Goal: Obtain resource: Obtain resource

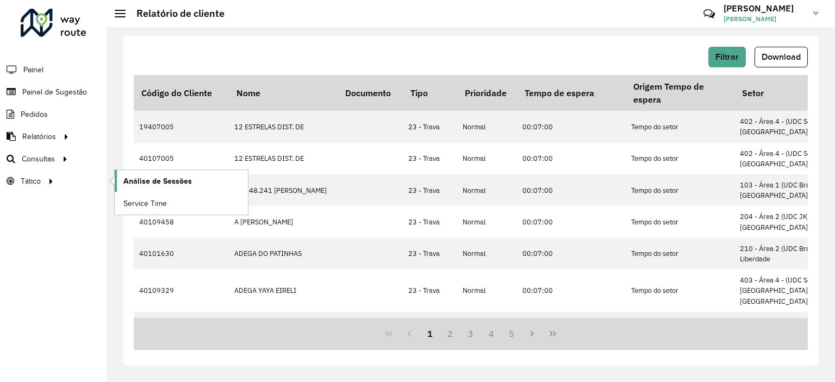
click at [155, 178] on span "Análise de Sessões" at bounding box center [157, 181] width 68 height 11
click at [133, 172] on link "Setores" at bounding box center [181, 181] width 133 height 22
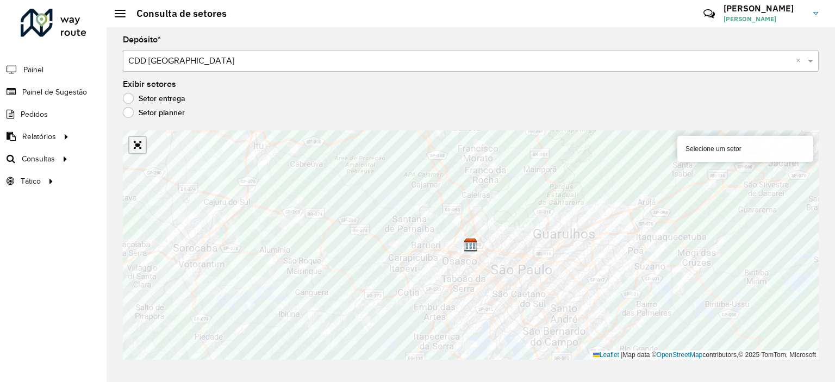
click at [141, 147] on link "Abrir mapa em tela cheia" at bounding box center [137, 145] width 16 height 16
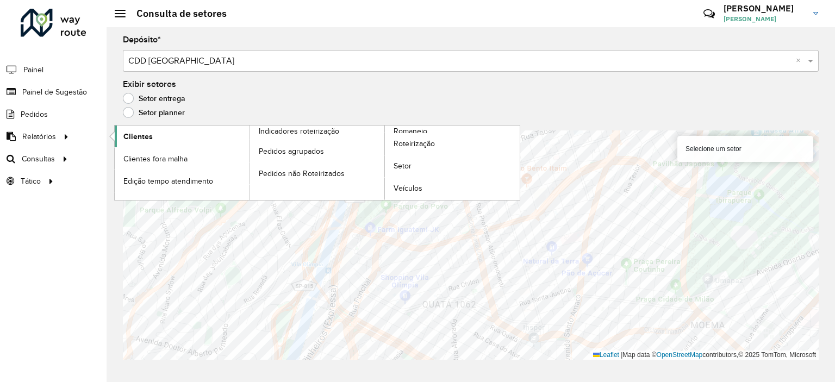
click at [166, 134] on link "Clientes" at bounding box center [182, 137] width 135 height 22
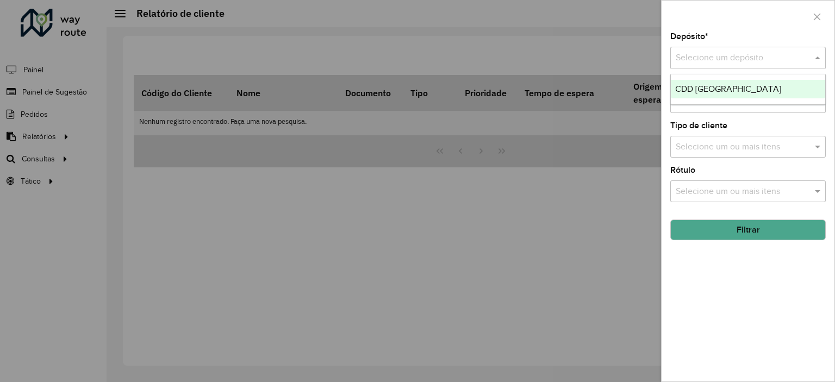
click at [727, 52] on input "text" at bounding box center [736, 58] width 123 height 13
click at [691, 89] on span "CDD [GEOGRAPHIC_DATA]" at bounding box center [728, 88] width 106 height 9
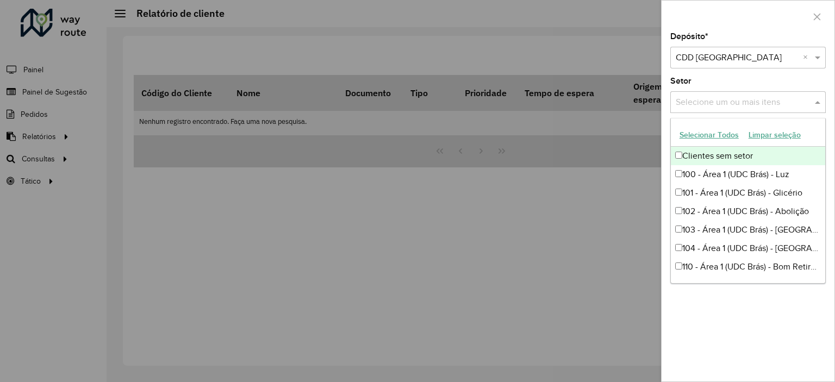
click at [719, 106] on input "text" at bounding box center [742, 102] width 139 height 13
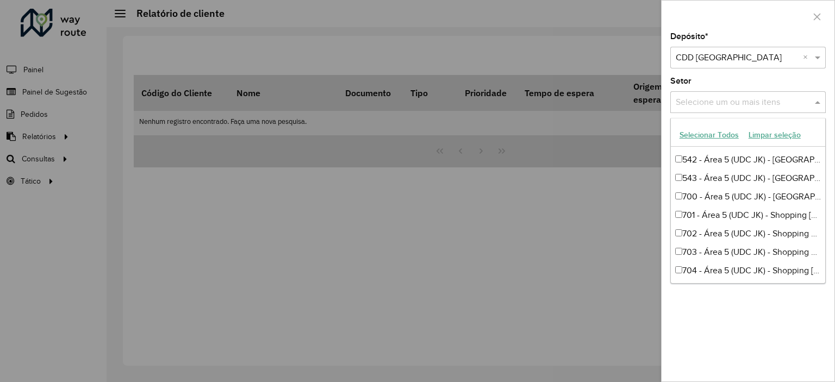
scroll to position [1654, 0]
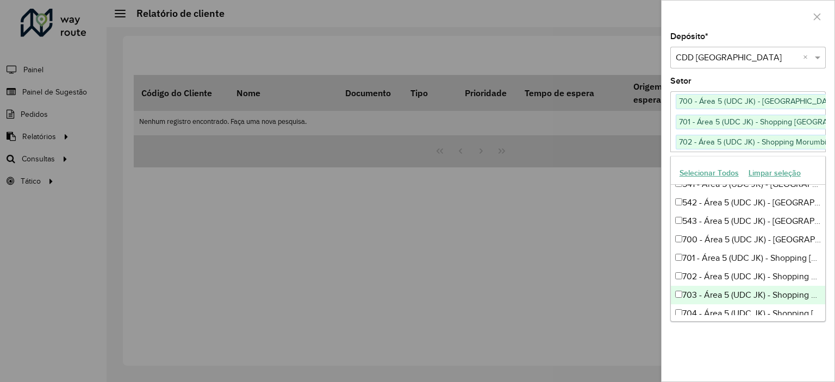
click at [679, 289] on div "703 - Área 5 (UDC JK) - Shopping Market Place" at bounding box center [748, 295] width 154 height 18
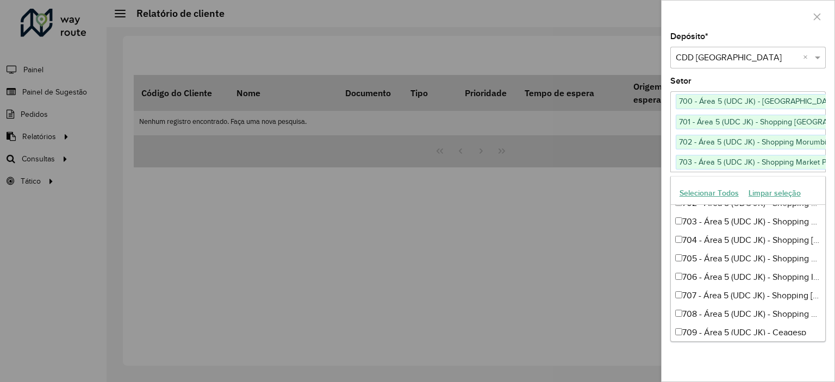
scroll to position [1749, 0]
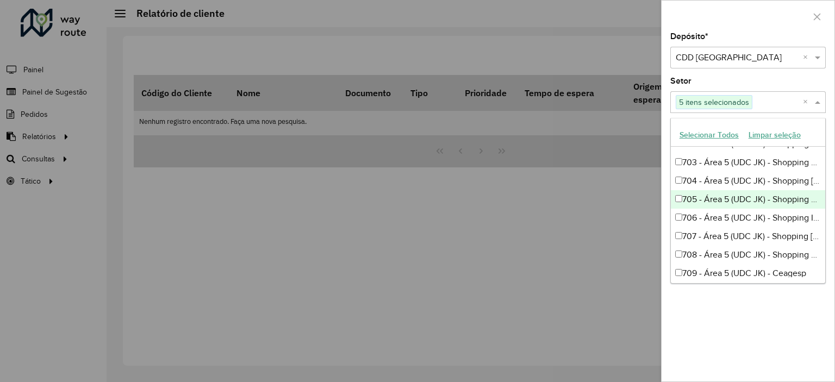
click at [677, 206] on div "705 - Área 5 (UDC JK) - Shopping JK Iguatemi" at bounding box center [748, 199] width 154 height 18
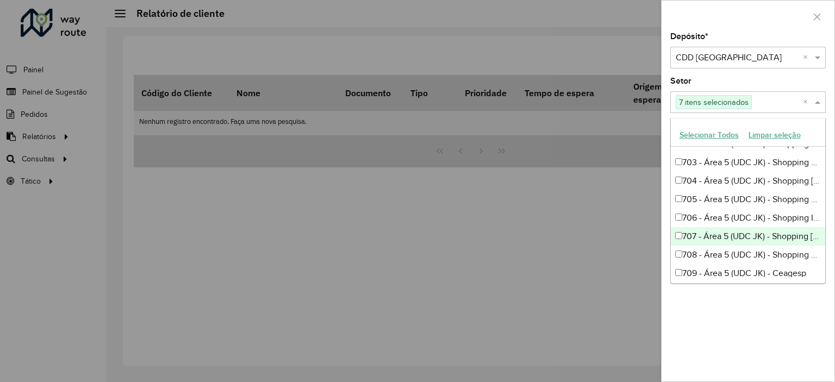
click at [678, 231] on div "707 - Área 5 (UDC JK) - Shopping [GEOGRAPHIC_DATA]" at bounding box center [748, 236] width 154 height 18
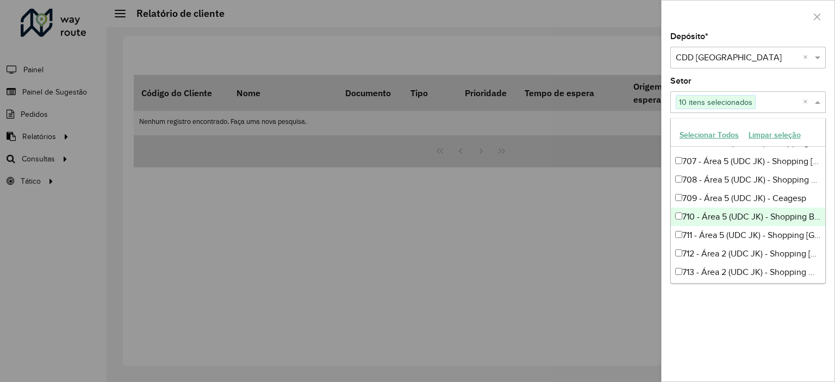
click at [682, 216] on div "710 - Área 5 (UDC JK) - Shopping Bourbon" at bounding box center [748, 217] width 154 height 18
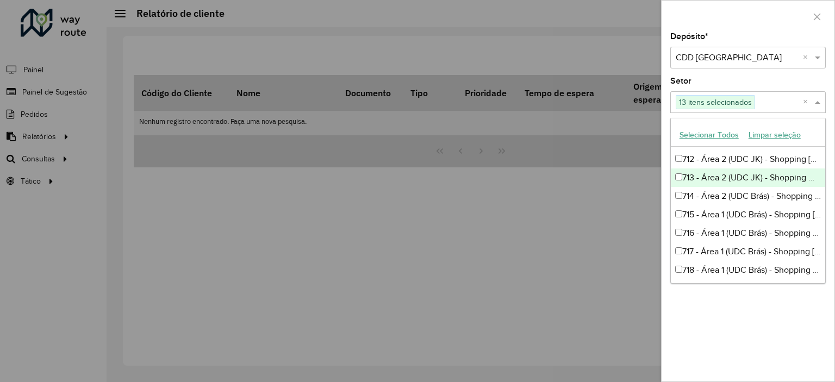
scroll to position [1918, 0]
click at [677, 182] on div "713 - Área 2 (UDC JK) - Shopping Metrô [GEOGRAPHIC_DATA]" at bounding box center [748, 178] width 154 height 18
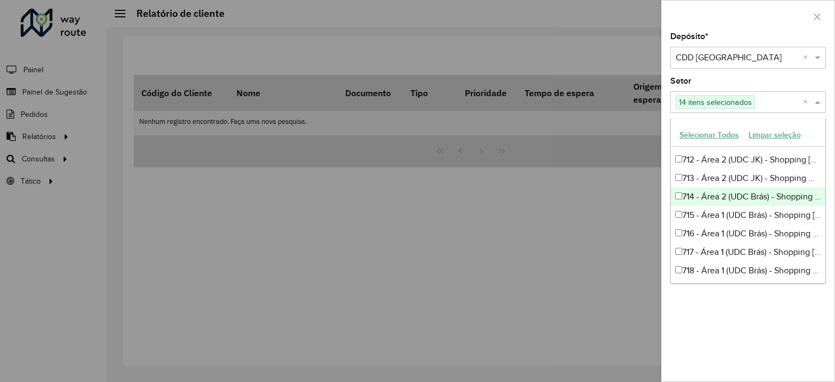
click at [678, 199] on div "714 - Área 2 (UDC Brás) - Shopping [GEOGRAPHIC_DATA]" at bounding box center [748, 196] width 154 height 18
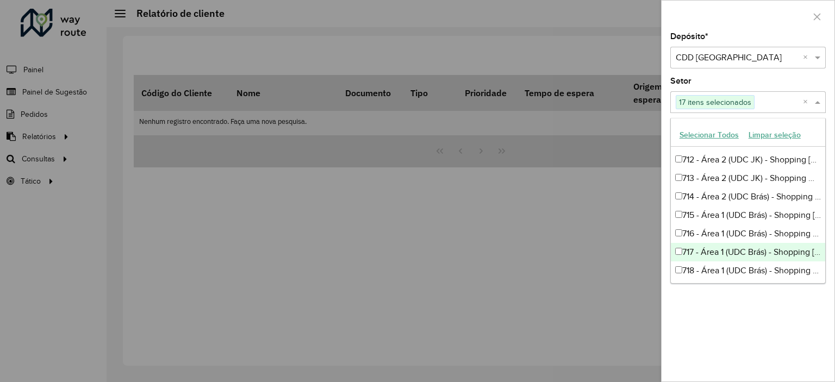
click at [678, 246] on div "717 - Área 1 (UDC Brás) - Shopping [GEOGRAPHIC_DATA]" at bounding box center [748, 252] width 154 height 18
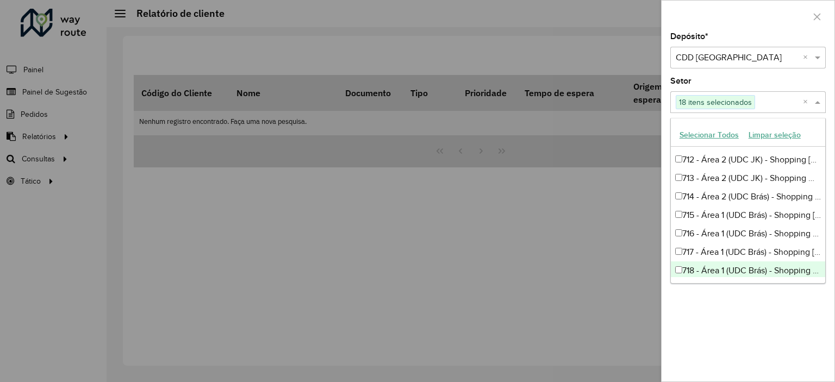
click at [679, 275] on div "718 - Área 1 (UDC Brás) - Shopping Center 3" at bounding box center [748, 270] width 154 height 18
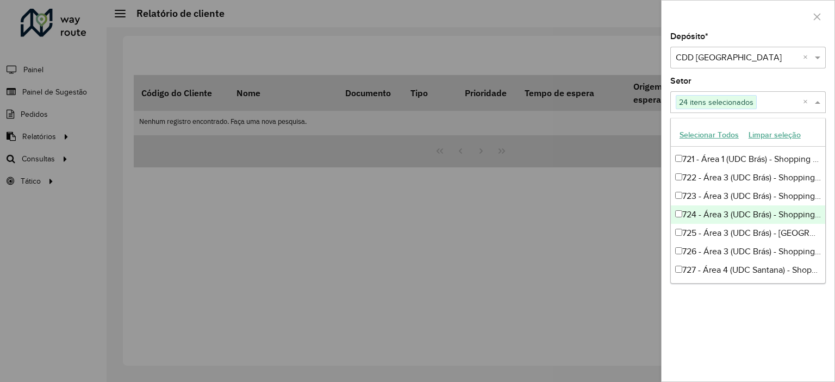
click at [678, 208] on div "724 - Área 3 (UDC Brás) - Shopping Metrô Tatuapé" at bounding box center [748, 214] width 154 height 18
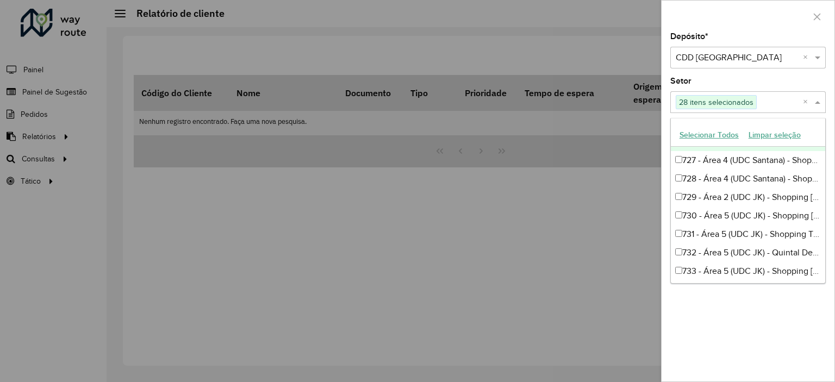
scroll to position [2196, 0]
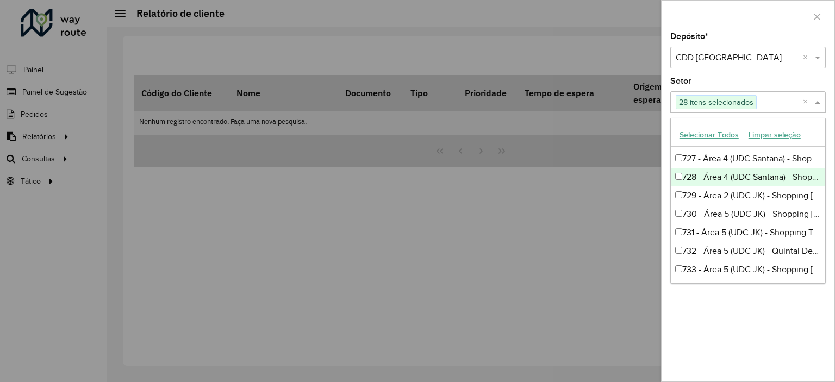
click at [678, 180] on div "728 - Área 4 (UDC Santana) - Shopping Center Norte" at bounding box center [748, 177] width 154 height 18
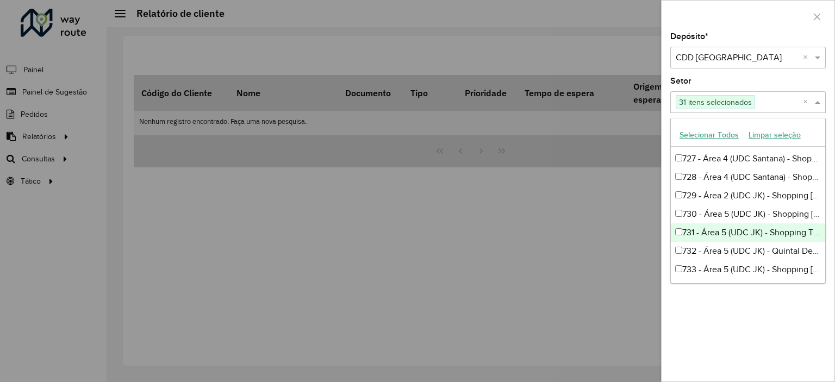
click at [679, 226] on div "731 - Área 5 (UDC JK) - Shopping Top Center" at bounding box center [748, 232] width 154 height 18
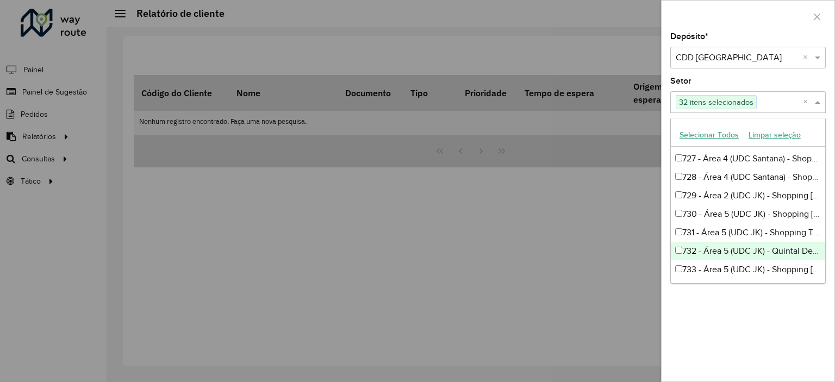
click at [679, 258] on div "732 - Área 5 (UDC JK) - Quintal Debetti" at bounding box center [748, 251] width 154 height 18
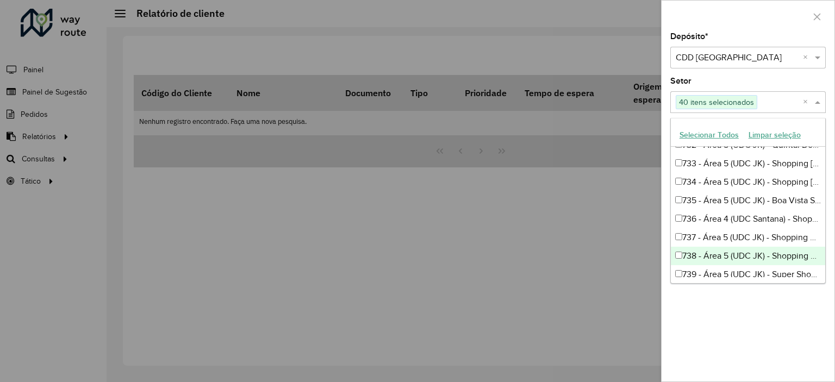
scroll to position [2345, 0]
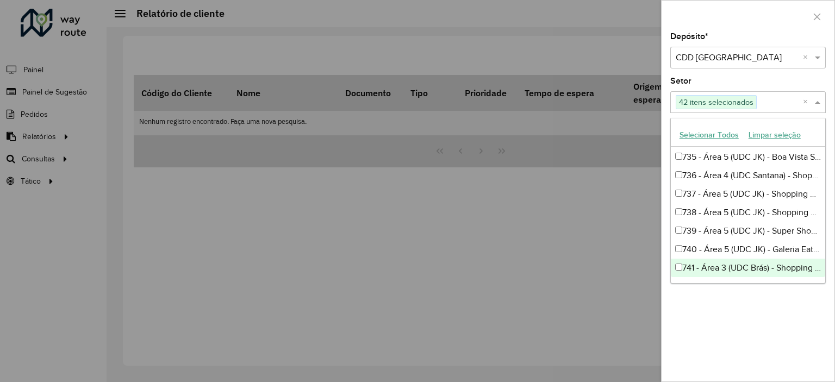
click at [741, 322] on div "Depósito * Selecione um depósito × CDD [GEOGRAPHIC_DATA] × Setor Selecione um o…" at bounding box center [747, 207] width 173 height 349
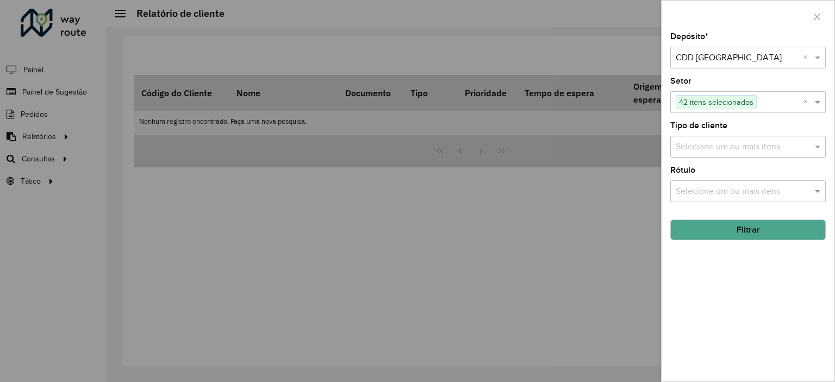
click at [737, 226] on button "Filtrar" at bounding box center [747, 230] width 155 height 21
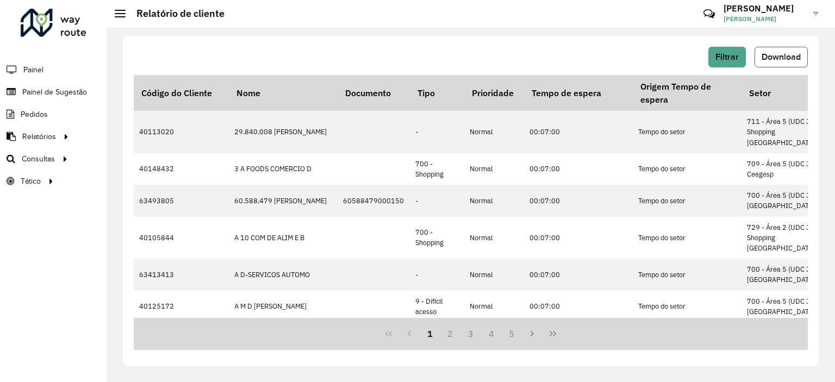
click at [768, 67] on button "Download" at bounding box center [780, 57] width 53 height 21
